Goal: Task Accomplishment & Management: Use online tool/utility

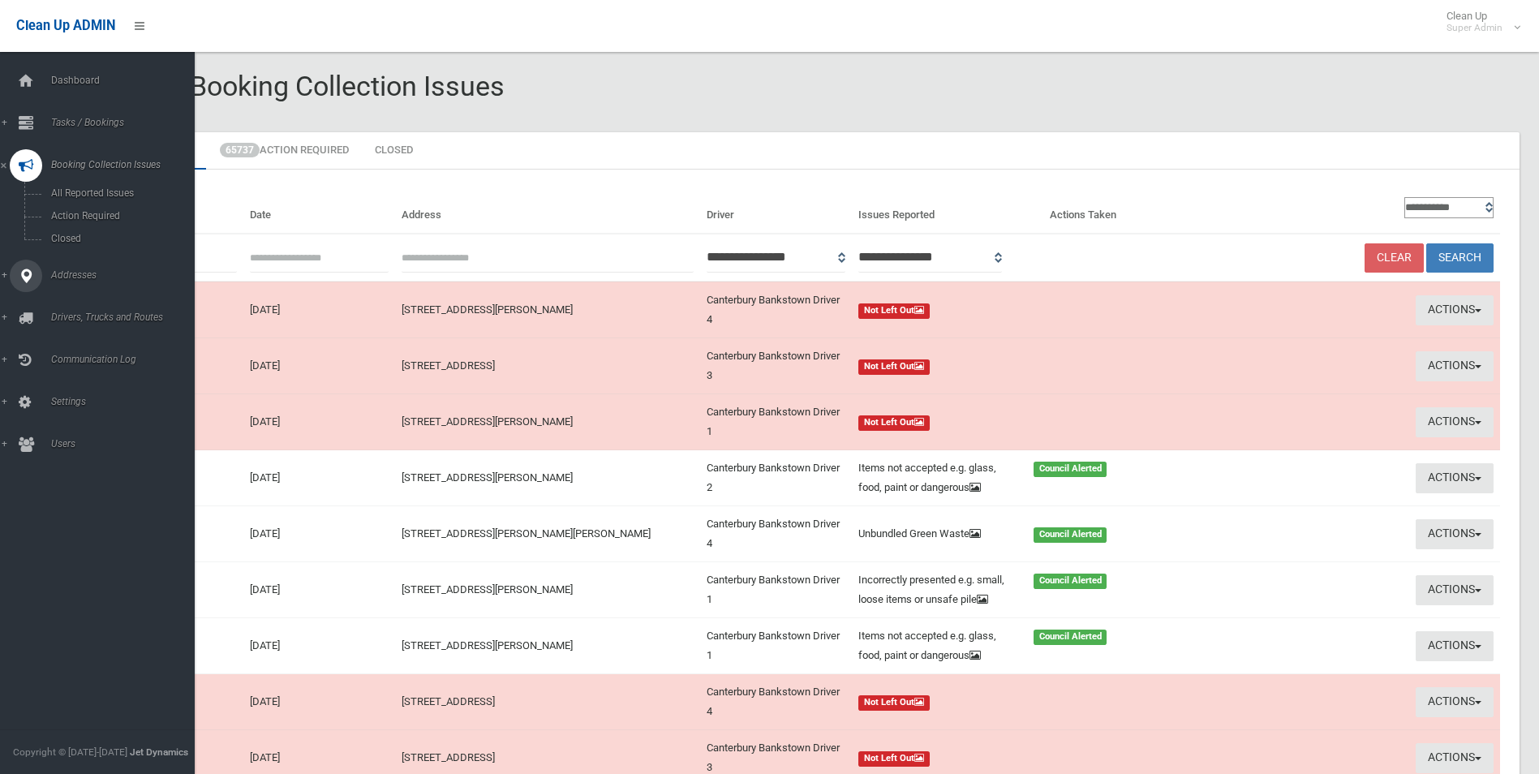
click at [67, 276] on span "Addresses" at bounding box center [126, 274] width 161 height 11
click at [75, 118] on span "Tasks / Bookings" at bounding box center [126, 122] width 161 height 11
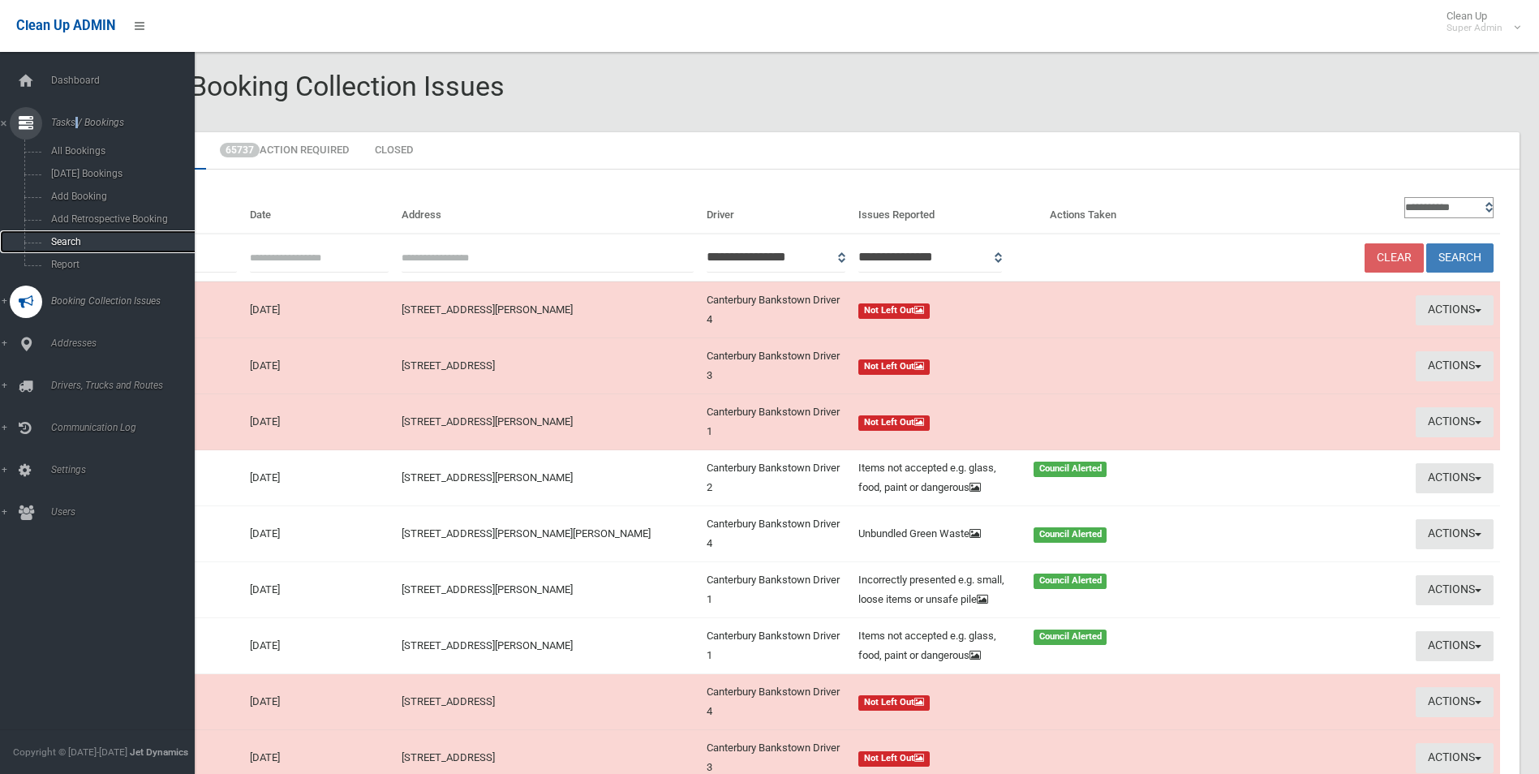
click at [62, 239] on span "Search" at bounding box center [119, 241] width 147 height 11
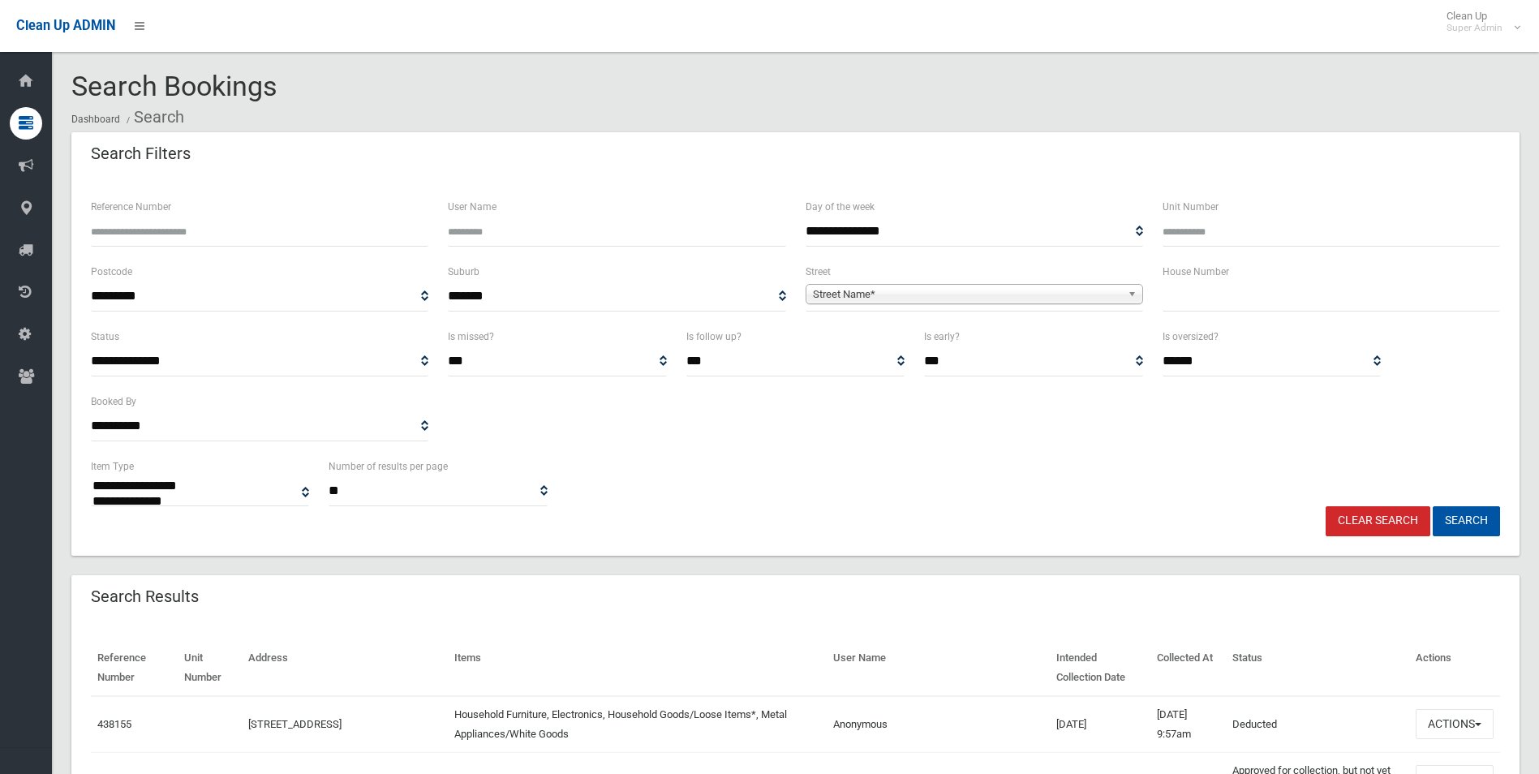
select select
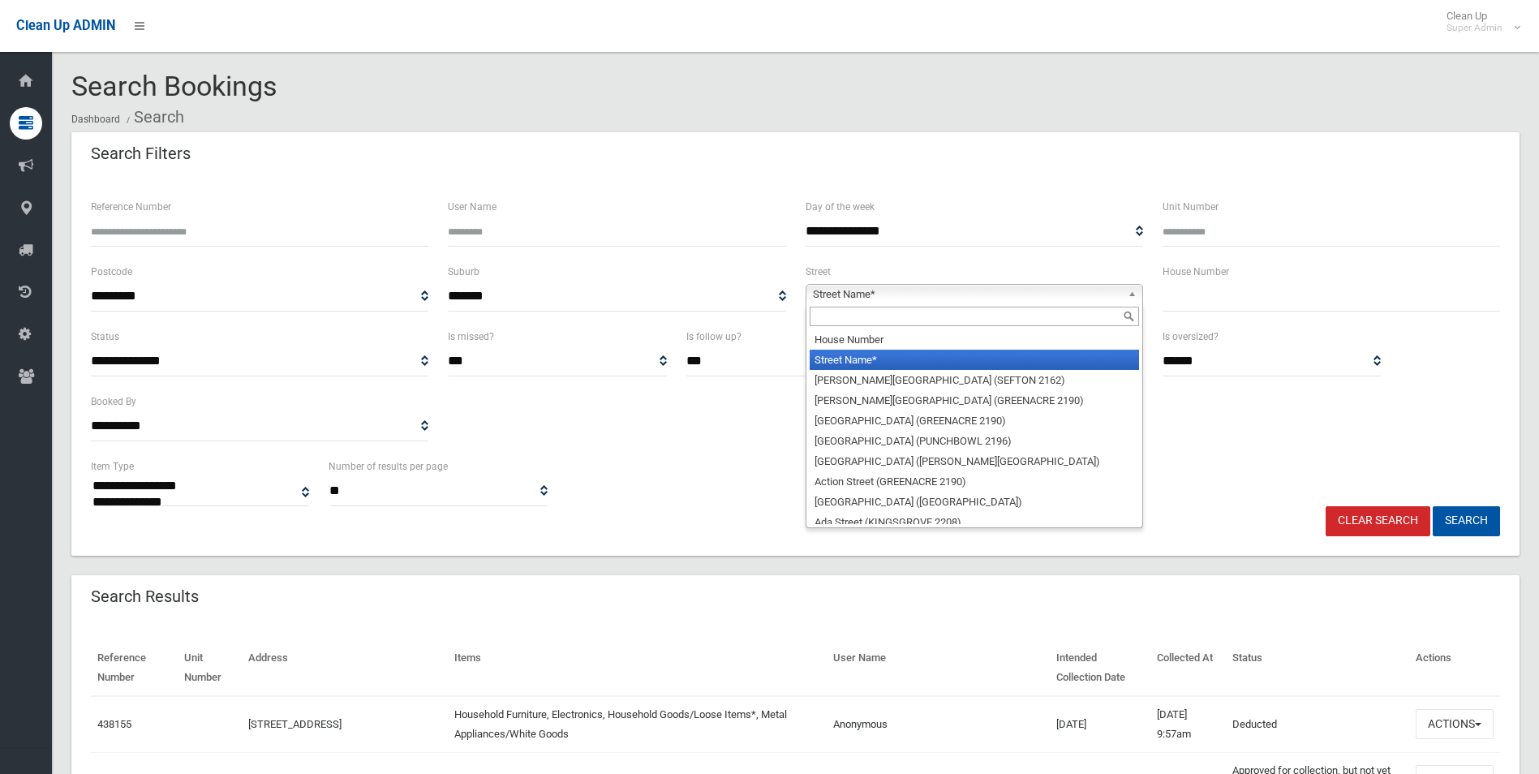
click at [891, 292] on span "Street Name*" at bounding box center [967, 294] width 308 height 19
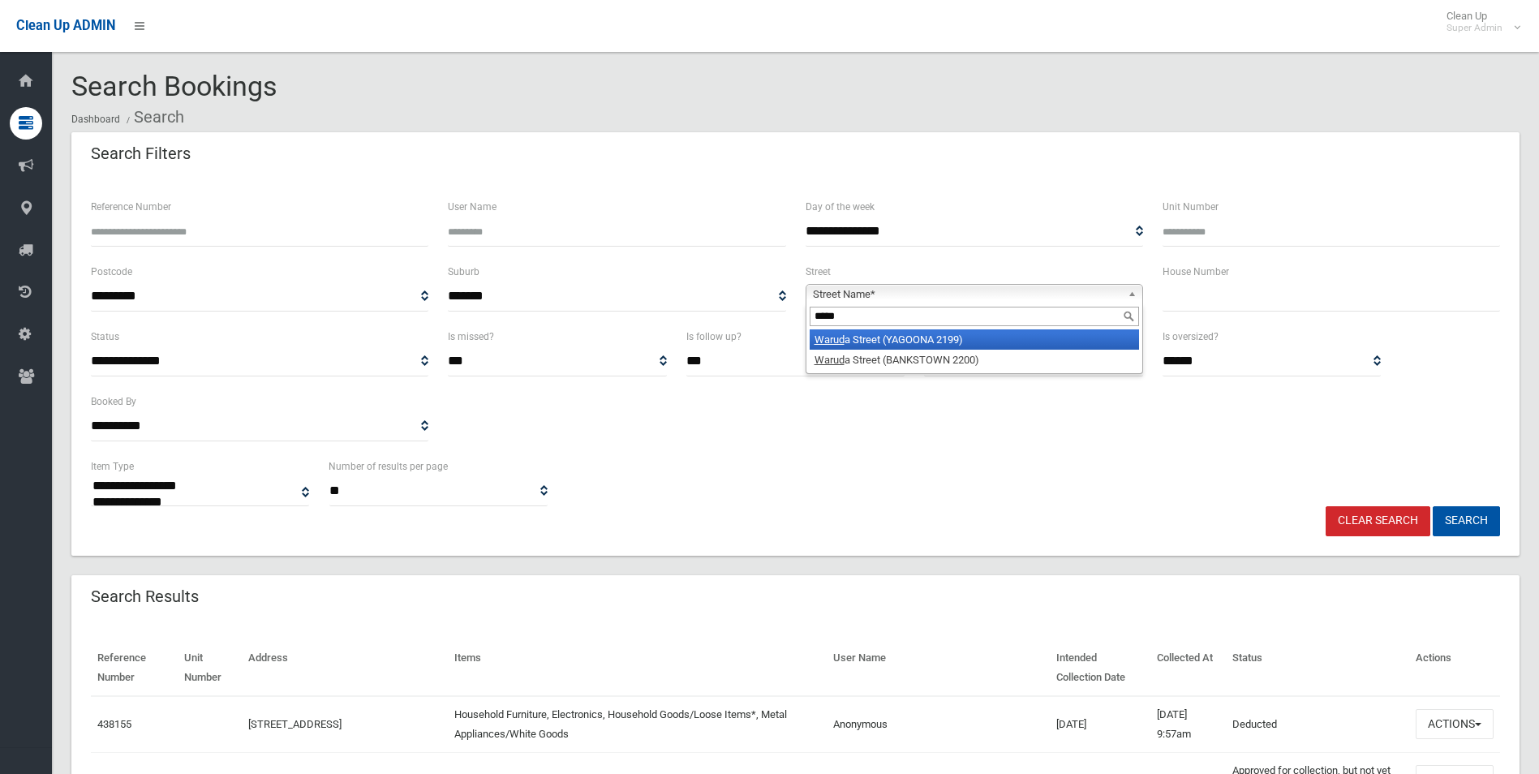
type input "******"
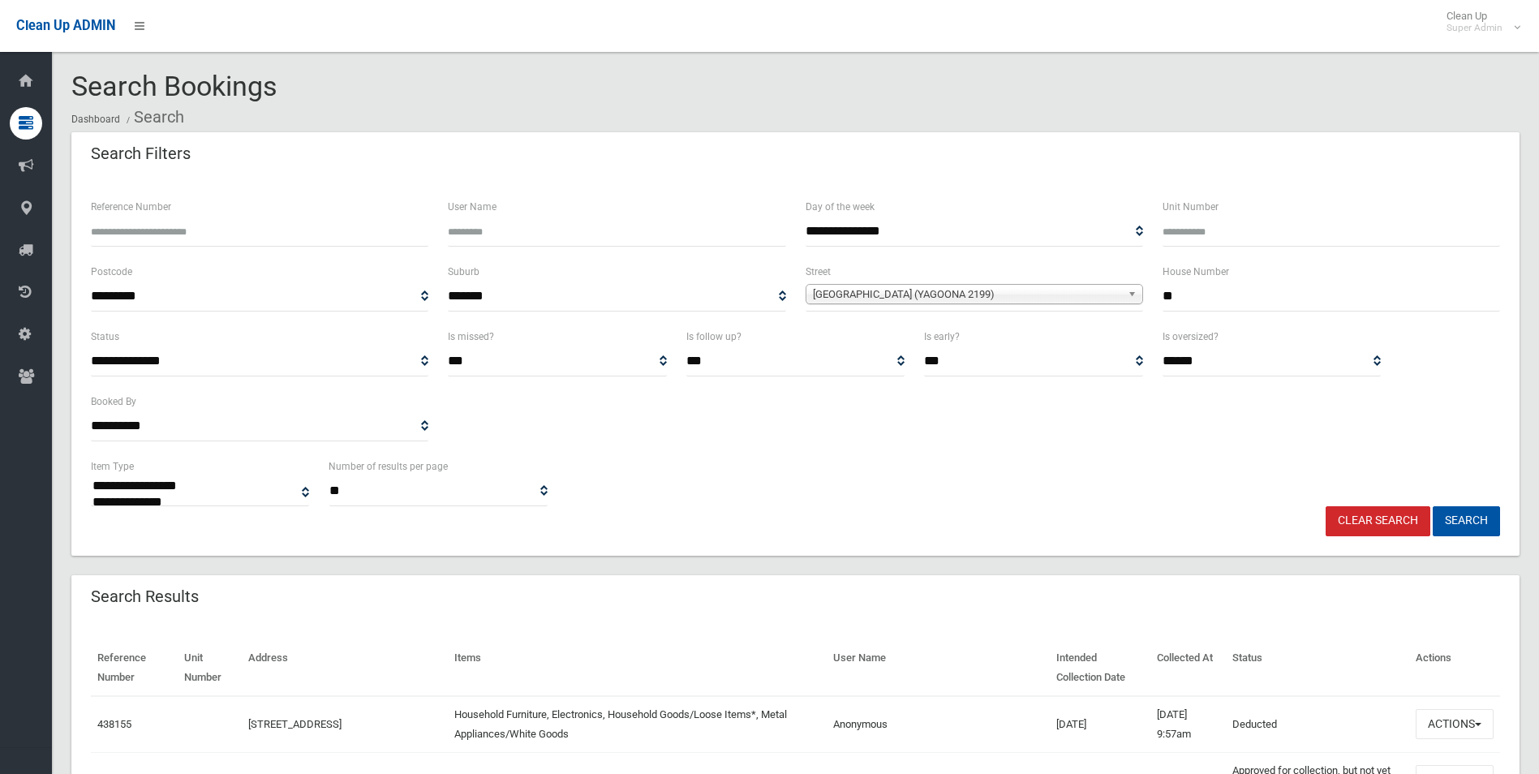
type input "**"
click at [1432, 506] on button "Search" at bounding box center [1465, 521] width 67 height 30
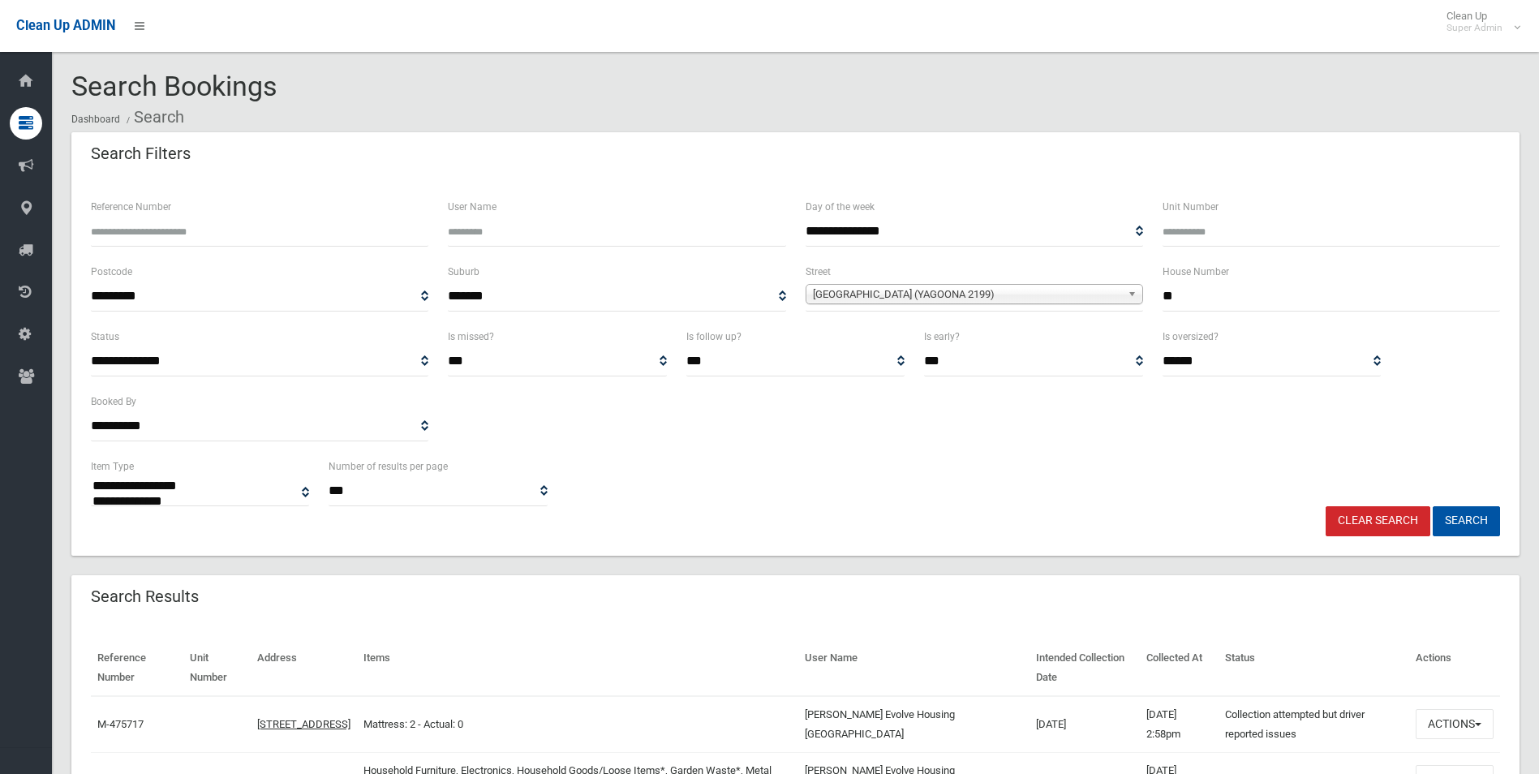
select select
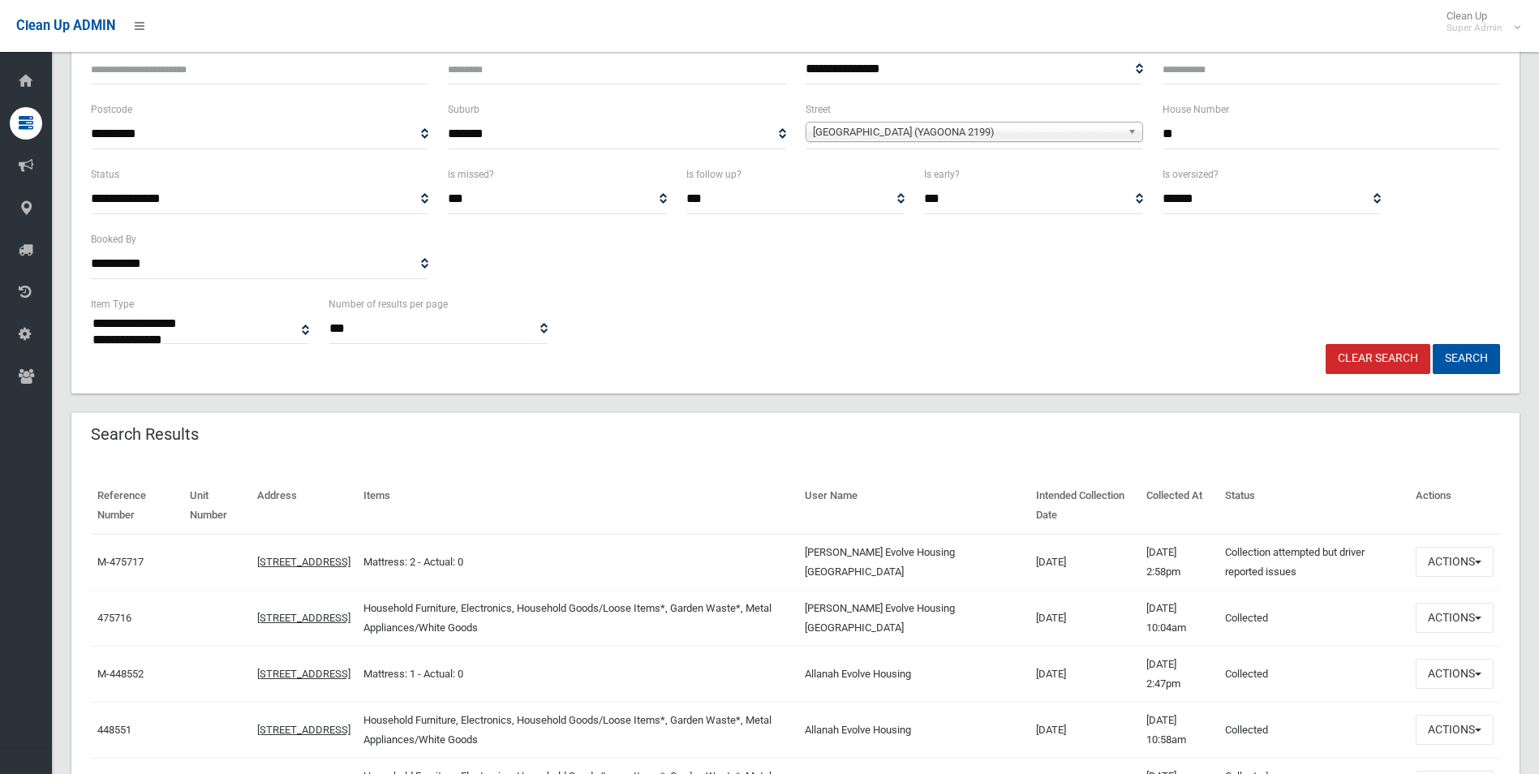
scroll to position [243, 0]
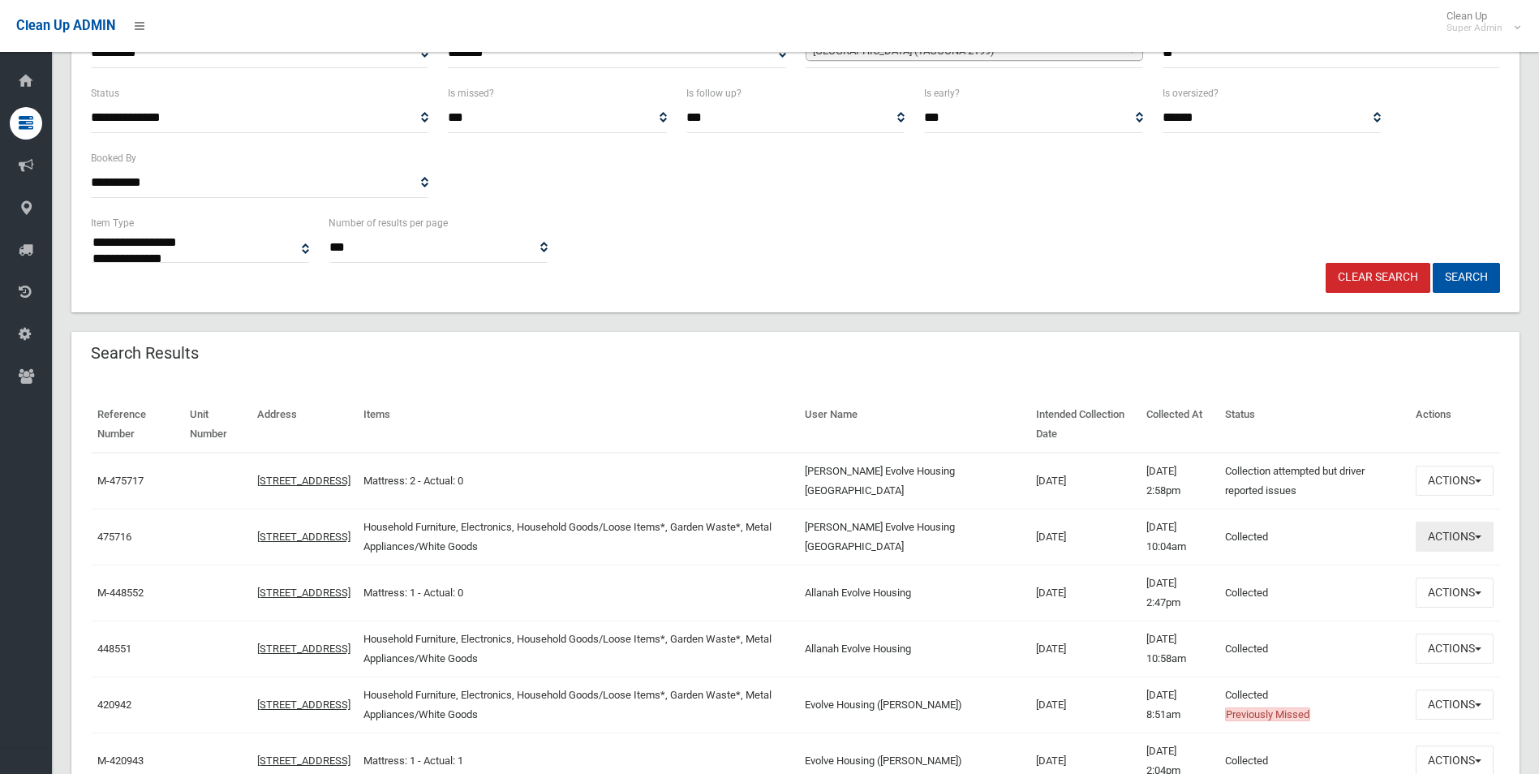
click at [1449, 535] on button "Actions" at bounding box center [1454, 537] width 78 height 30
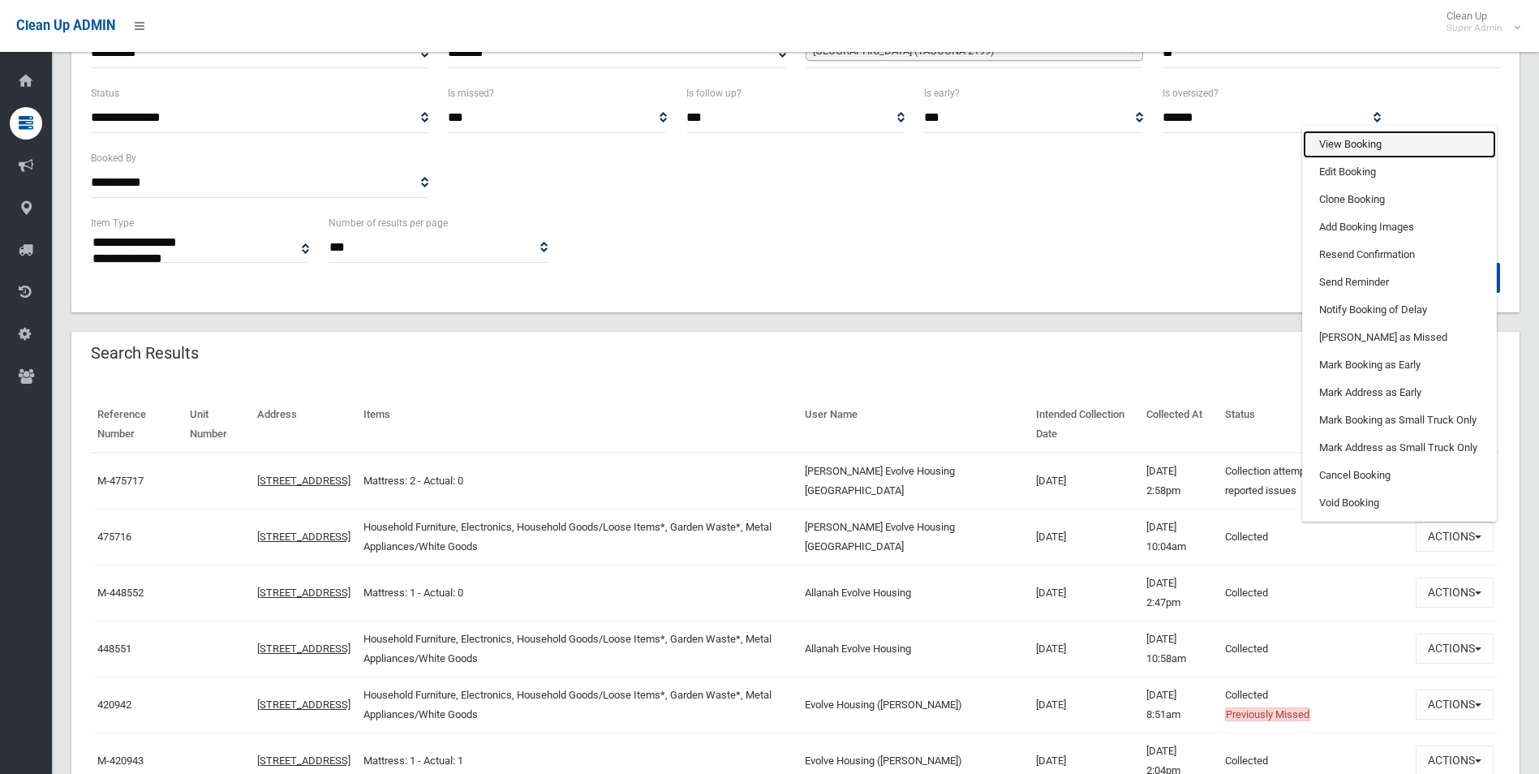
click at [1342, 140] on link "View Booking" at bounding box center [1399, 145] width 193 height 28
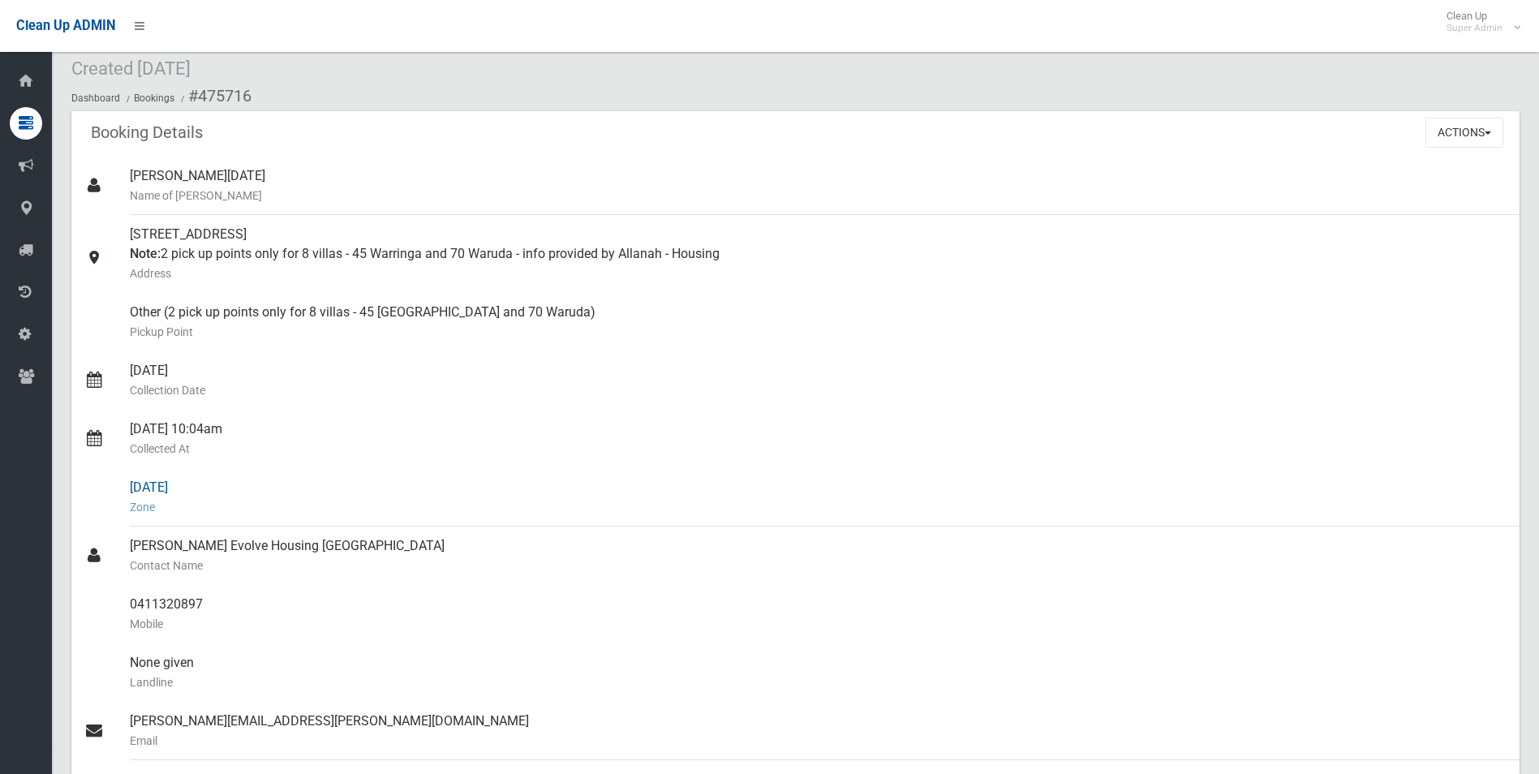
scroll to position [81, 0]
